Goal: Task Accomplishment & Management: Use online tool/utility

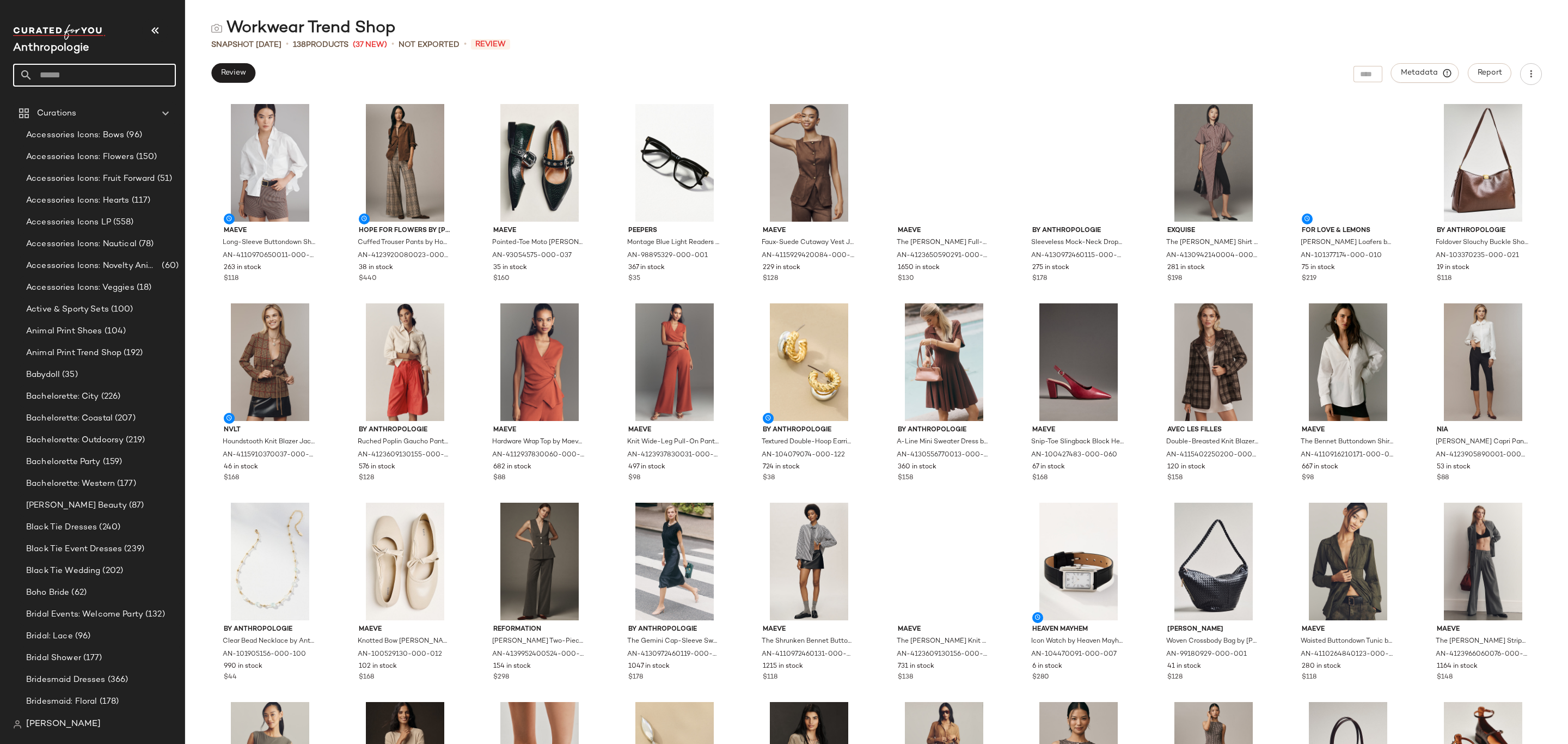
click at [92, 79] on input "text" at bounding box center [104, 75] width 143 height 23
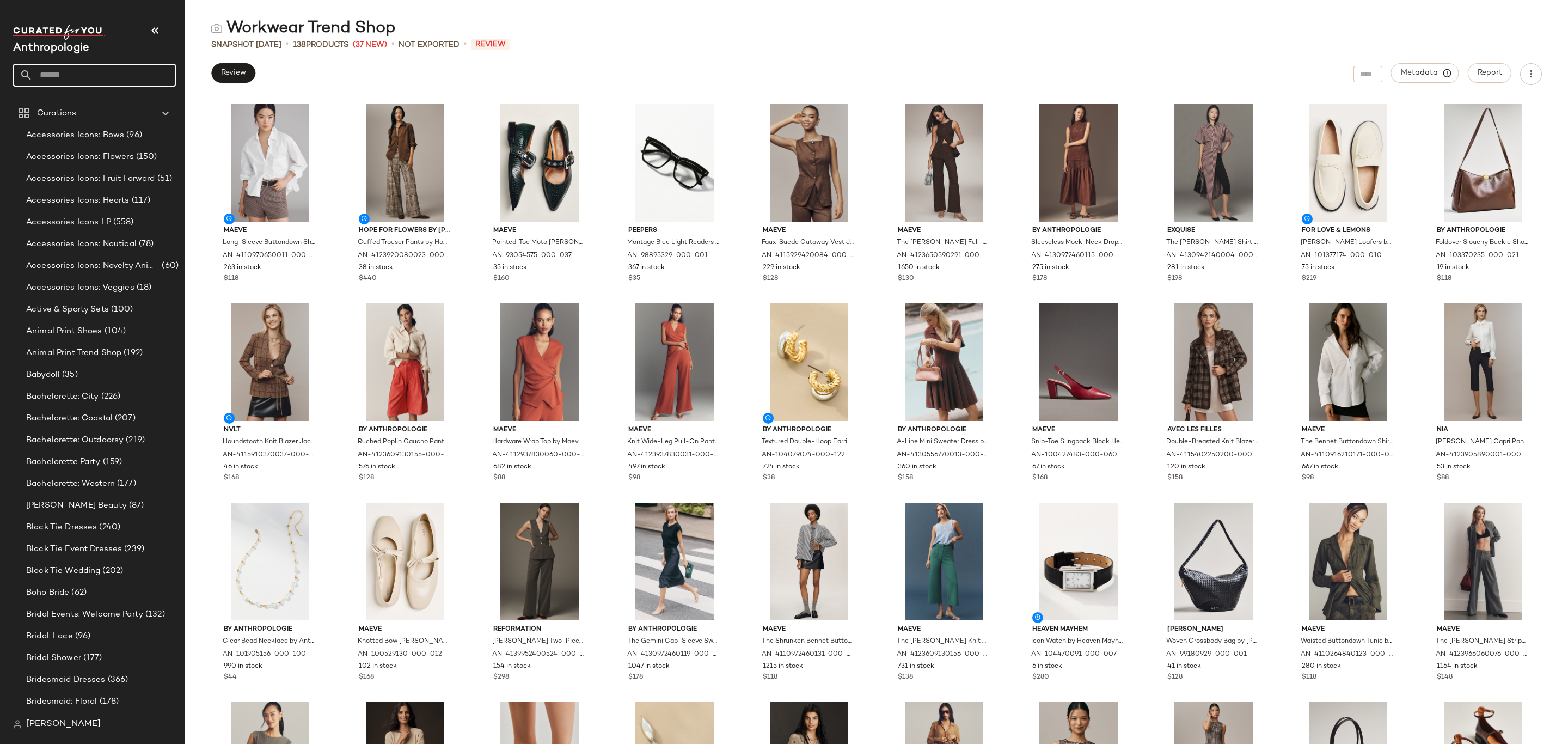
click at [830, 62] on div "Workwear Trend Shop Snapshot [DATE] • 138 Products (37 New) • Not Exported • Re…" at bounding box center [877, 381] width 1383 height 726
click at [240, 65] on button "Review" at bounding box center [233, 73] width 44 height 19
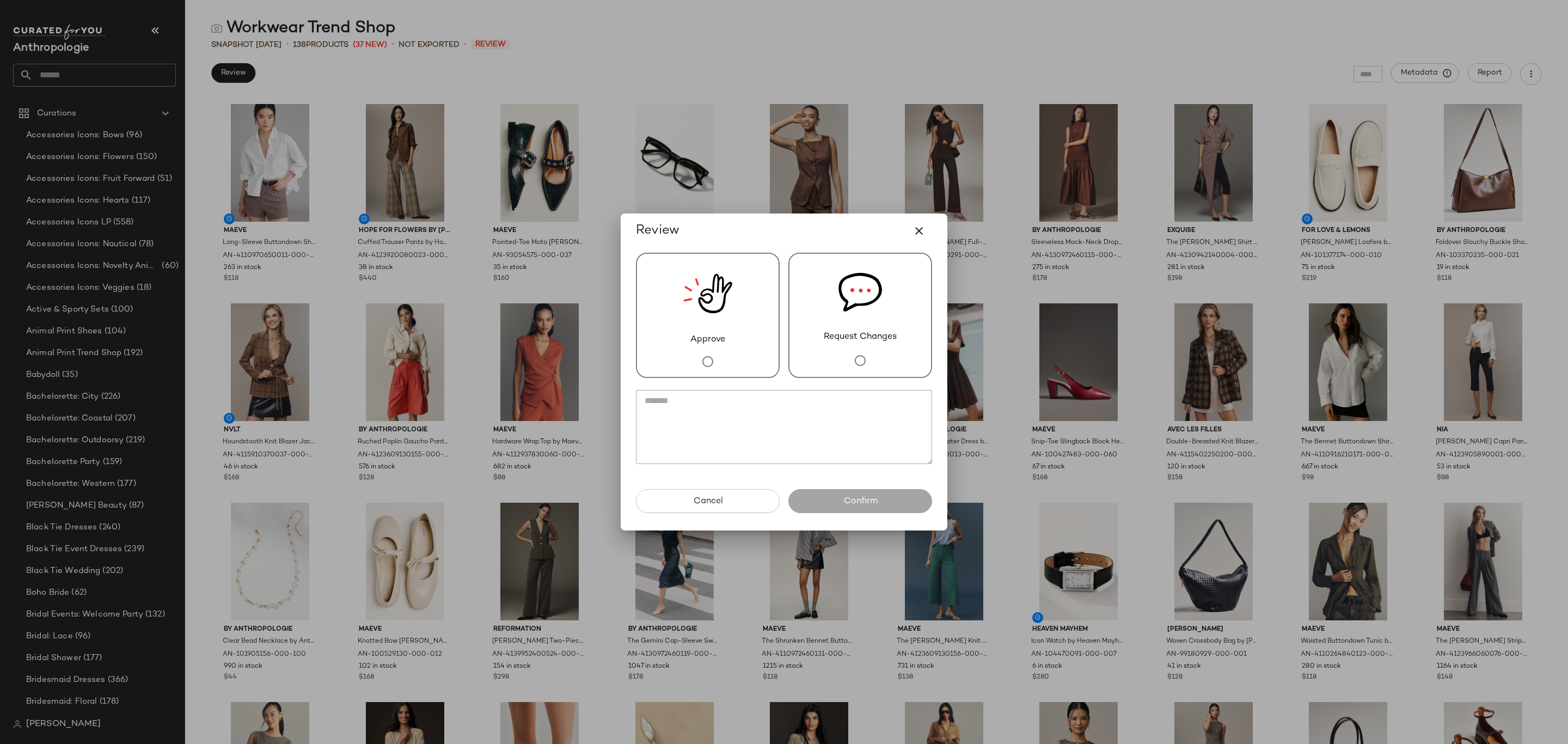
click at [758, 319] on div "Approve" at bounding box center [708, 315] width 144 height 125
click at [873, 496] on span "Confirm" at bounding box center [860, 501] width 34 height 10
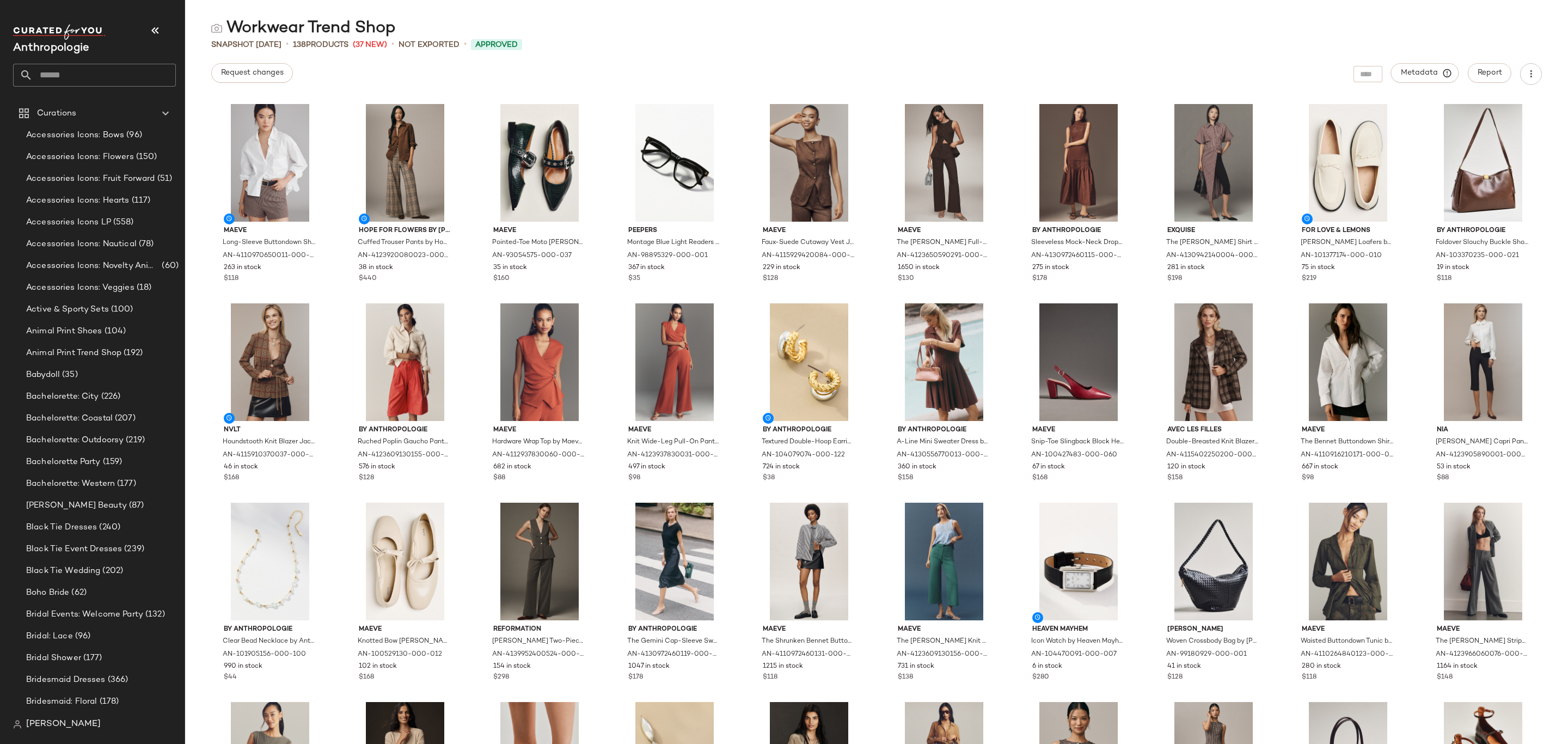
click at [82, 64] on input "text" at bounding box center [104, 75] width 143 height 23
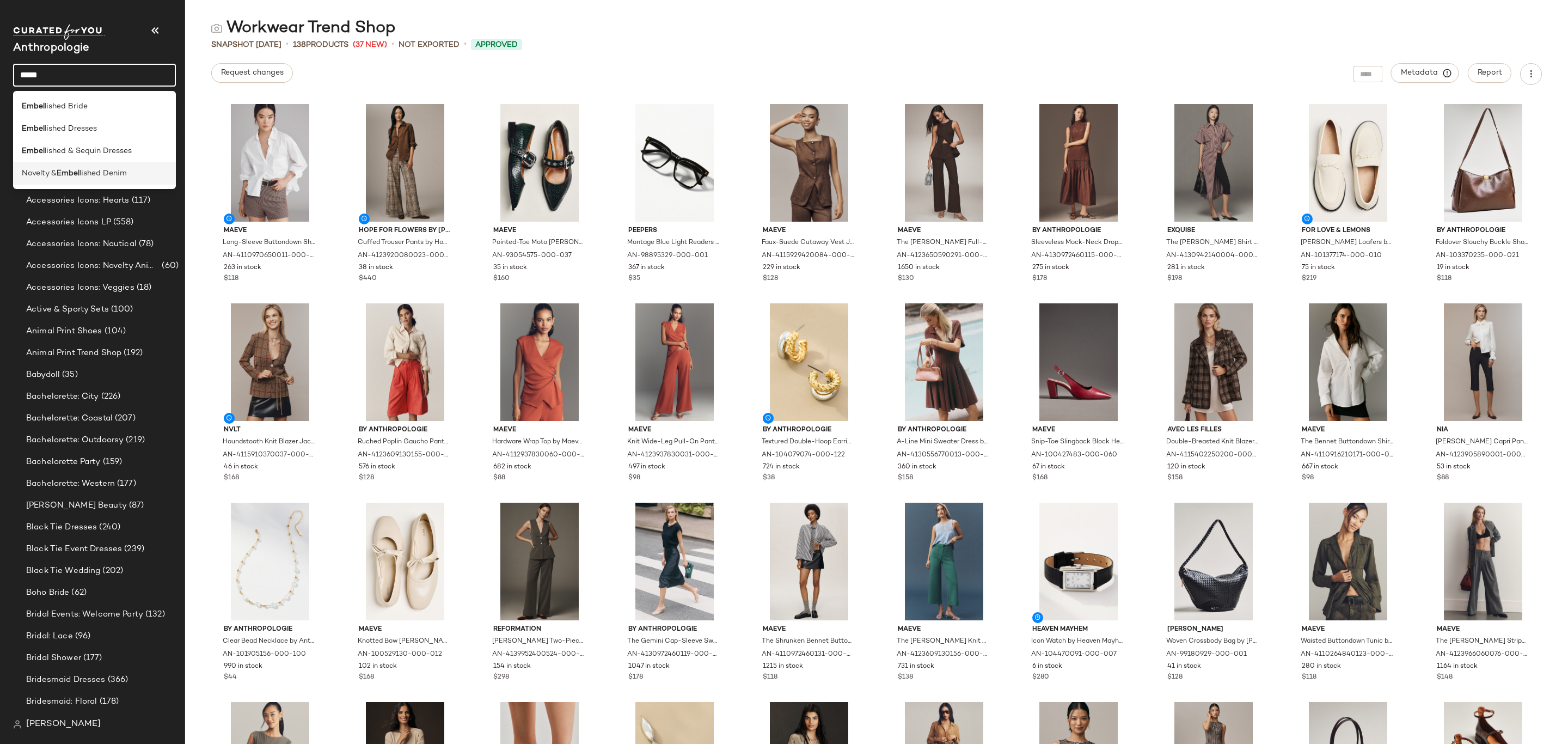
type input "*****"
click at [80, 175] on b "Embel" at bounding box center [68, 173] width 23 height 12
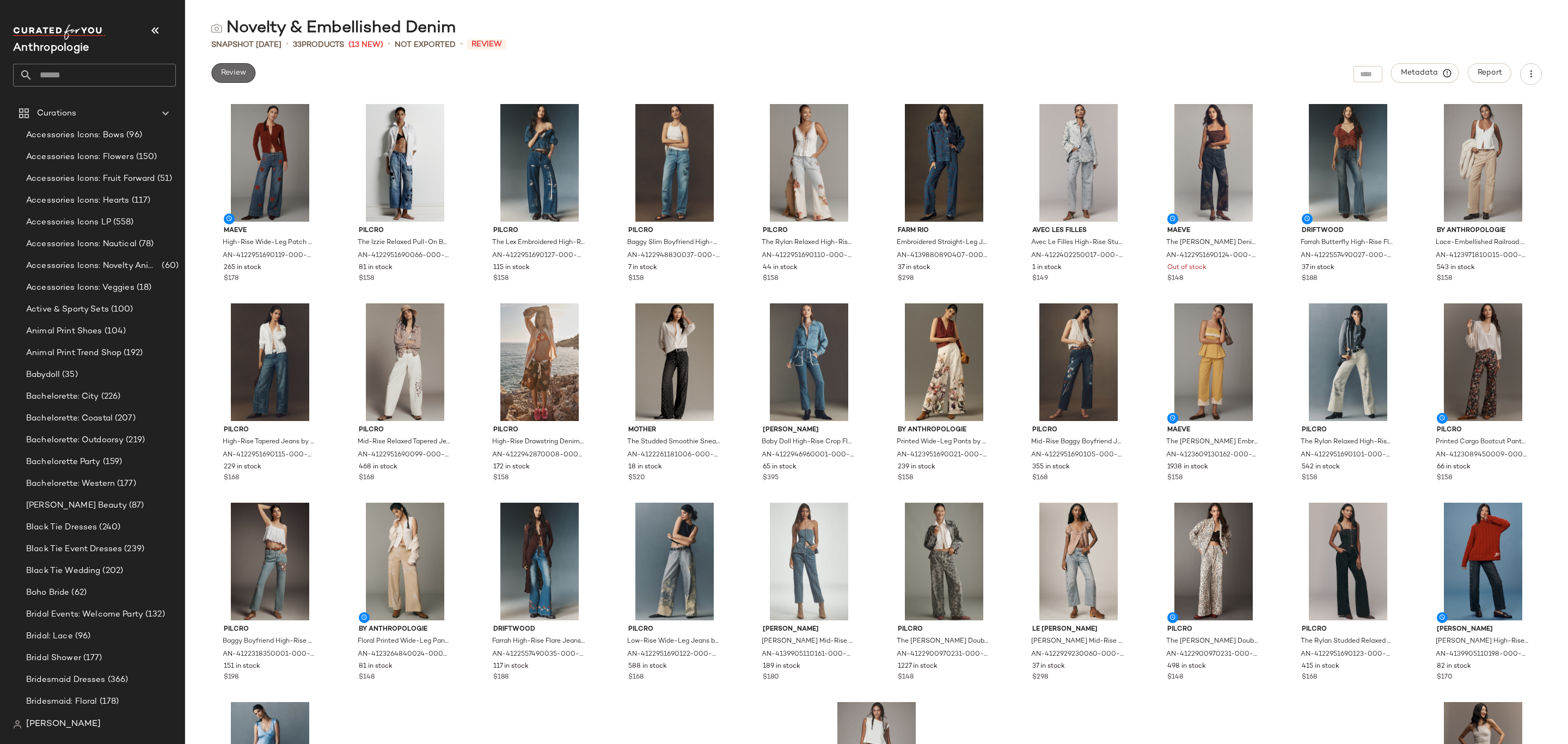
click at [249, 74] on button "Review" at bounding box center [233, 73] width 44 height 19
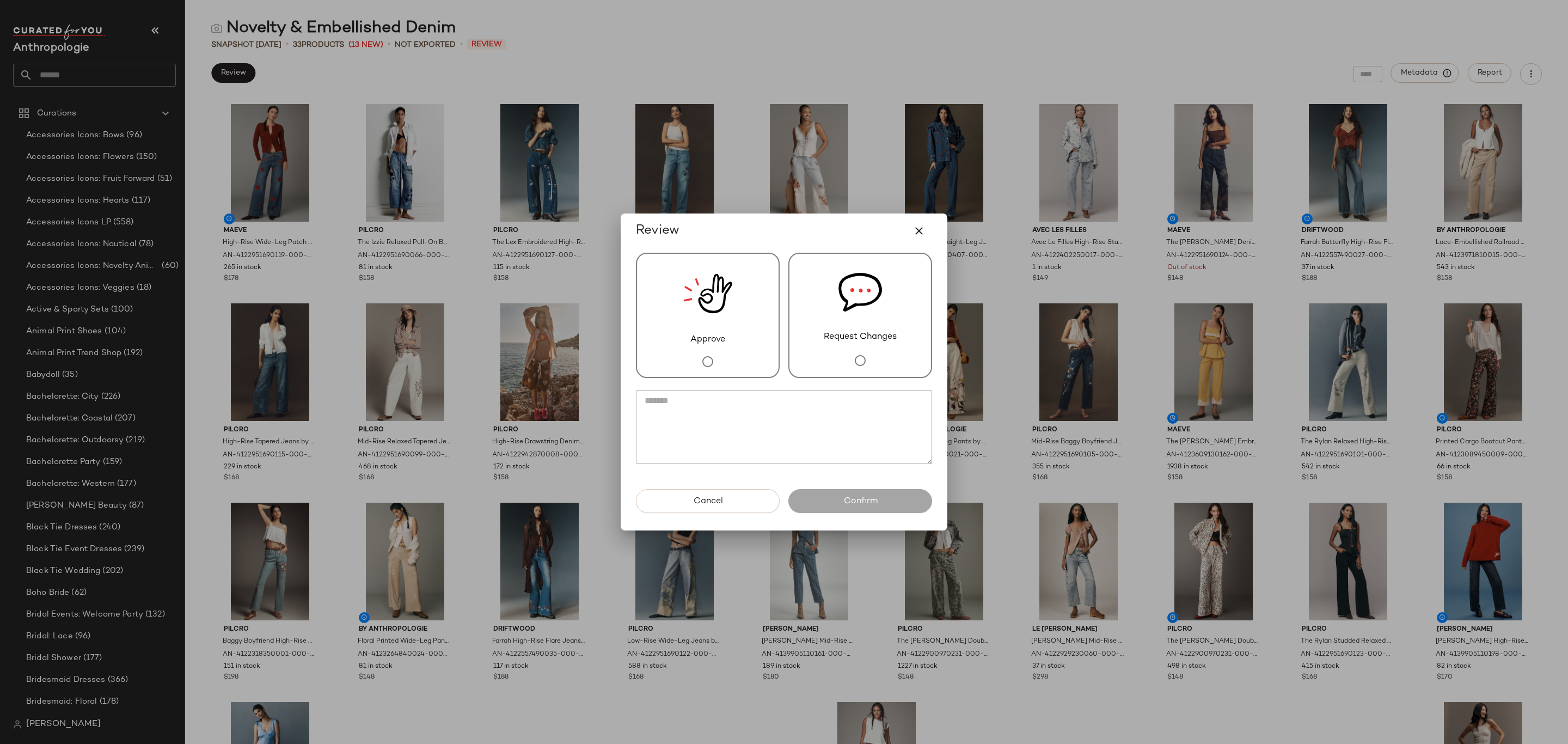
click at [830, 332] on span "Request Changes" at bounding box center [860, 337] width 73 height 13
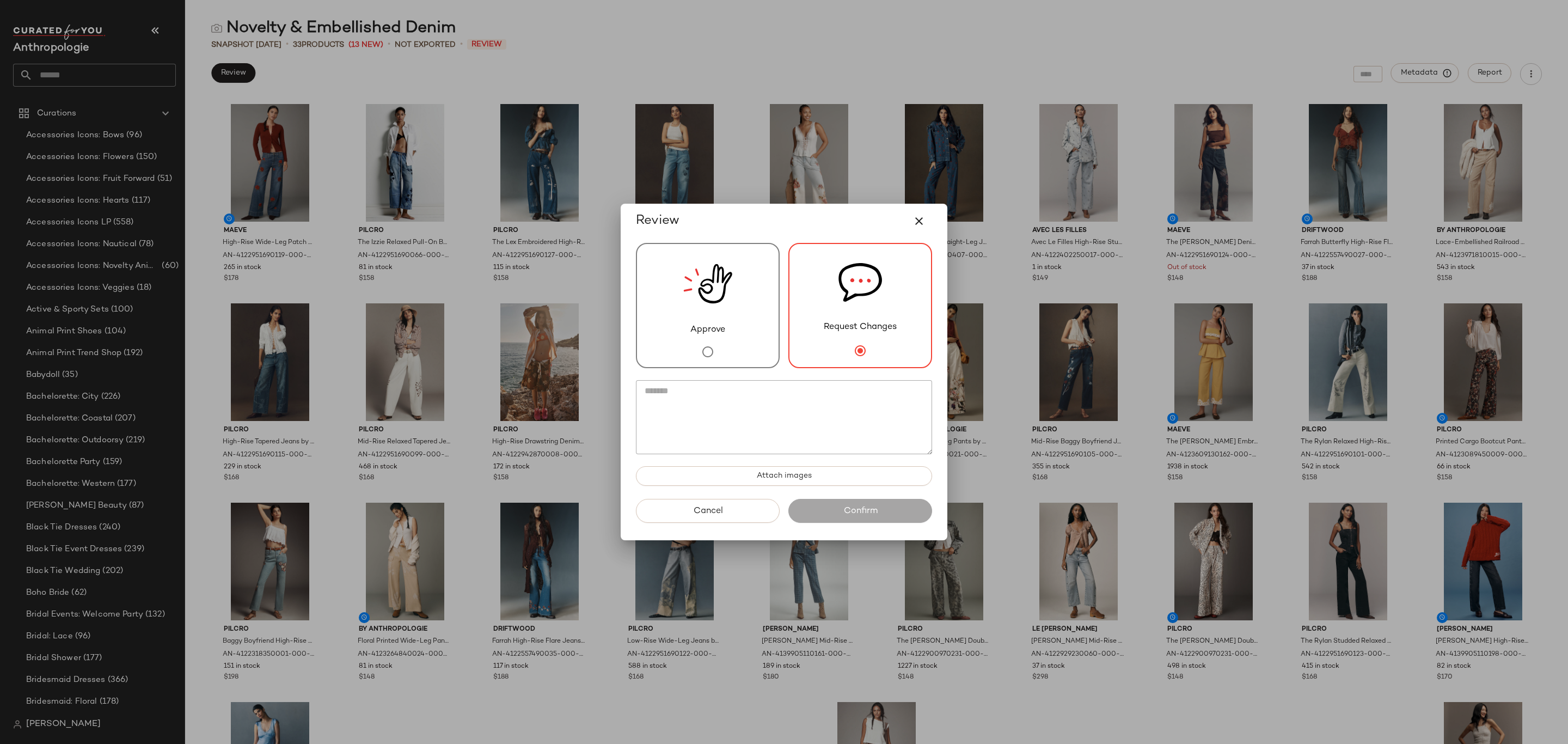
click at [744, 316] on div "Approve" at bounding box center [708, 306] width 144 height 125
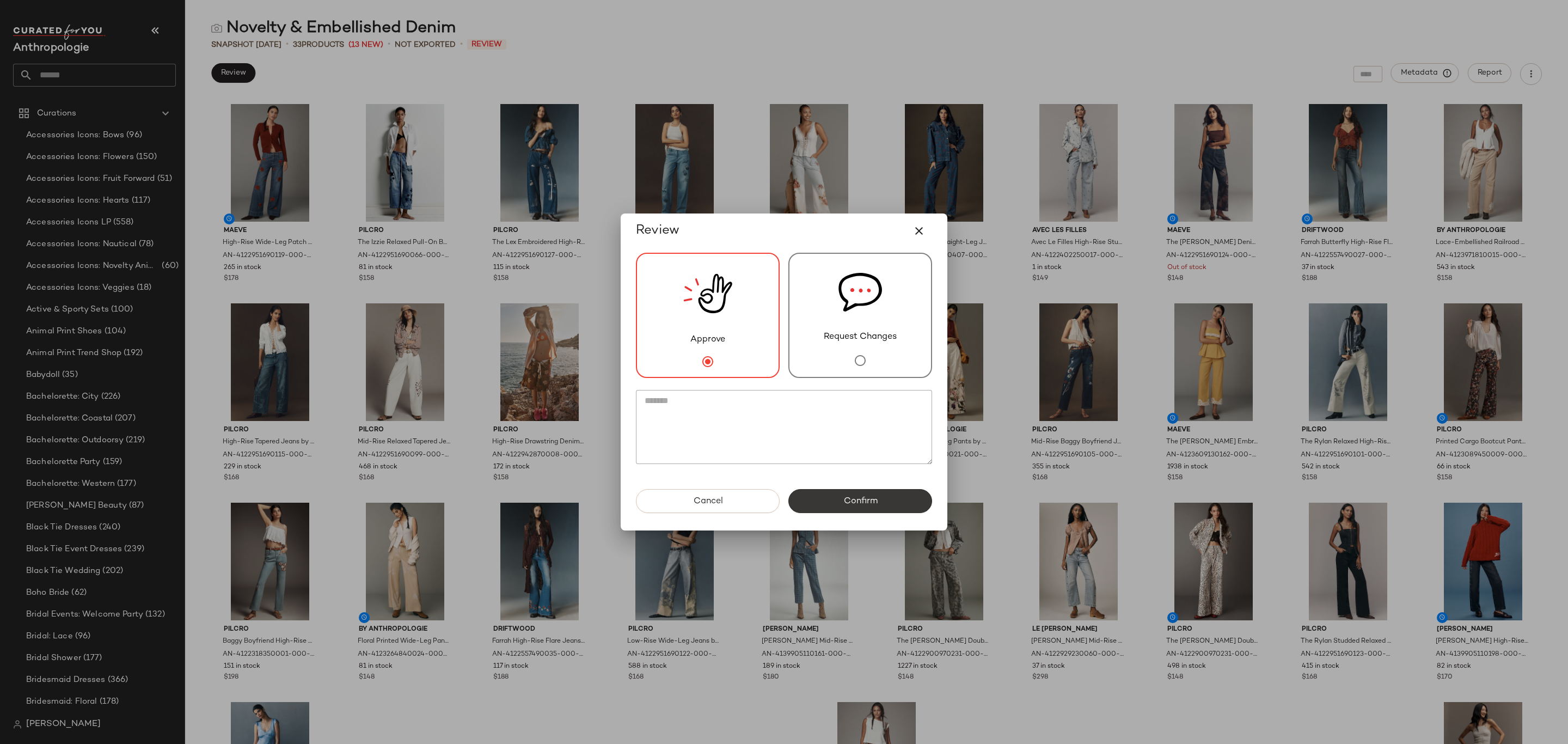
click at [858, 510] on button "Confirm" at bounding box center [860, 500] width 144 height 24
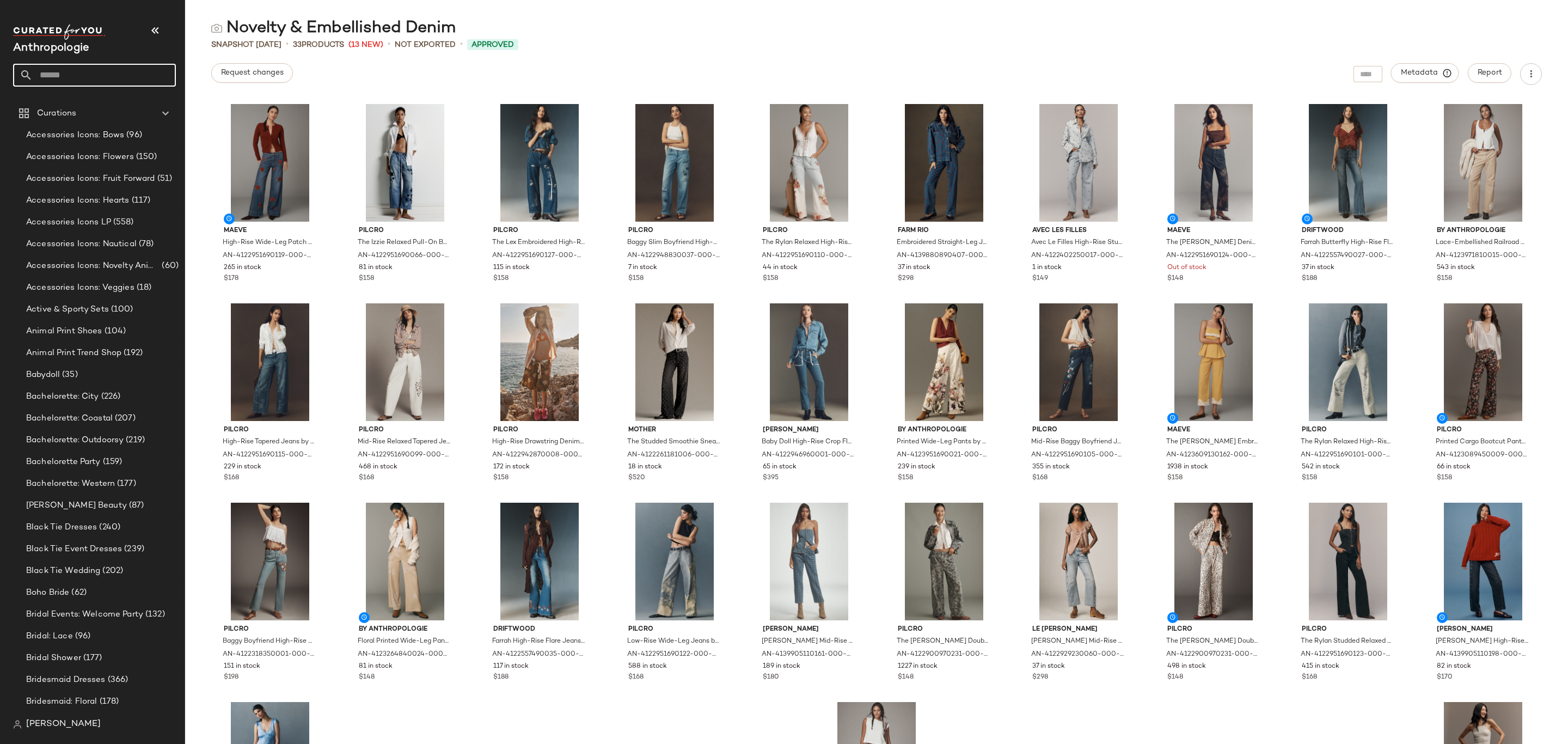
click at [90, 79] on input "text" at bounding box center [104, 75] width 143 height 23
